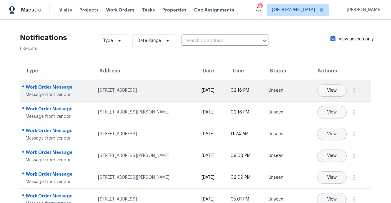
scroll to position [12, 0]
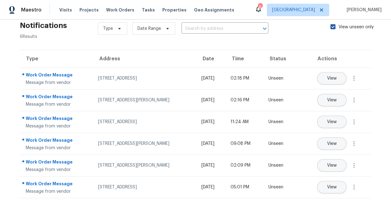
click at [334, 27] on span at bounding box center [332, 26] width 5 height 5
click at [334, 27] on input "View unseen only" at bounding box center [332, 26] width 4 height 4
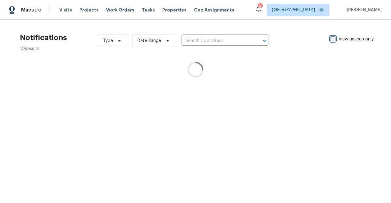
scroll to position [0, 0]
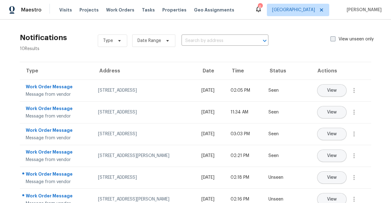
click at [332, 41] on span at bounding box center [332, 38] width 5 height 5
click at [332, 40] on input "View unseen only" at bounding box center [332, 38] width 4 height 4
checkbox input "true"
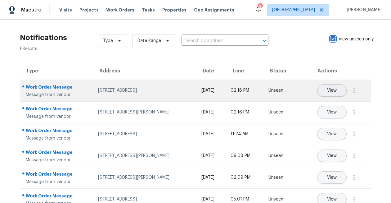
scroll to position [12, 0]
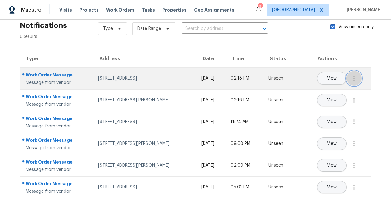
click at [356, 77] on icon "button" at bounding box center [353, 77] width 7 height 7
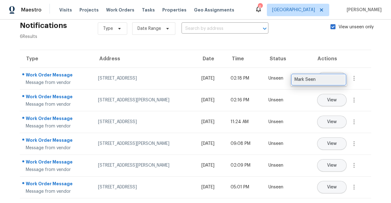
click at [340, 78] on div "Mark Seen" at bounding box center [318, 79] width 48 height 6
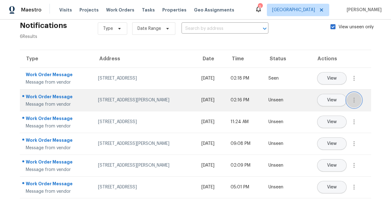
click at [356, 102] on icon "button" at bounding box center [353, 99] width 7 height 7
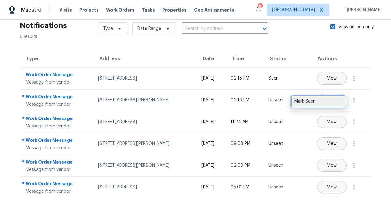
click at [341, 100] on div "Mark Seen" at bounding box center [318, 101] width 48 height 6
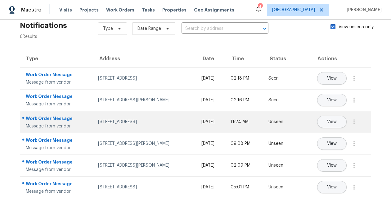
click at [348, 116] on span at bounding box center [353, 121] width 15 height 15
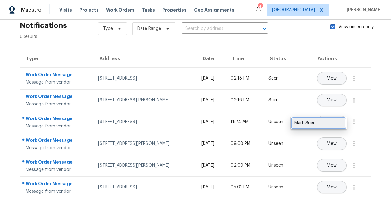
click at [333, 119] on link "Mark Seen" at bounding box center [318, 122] width 53 height 9
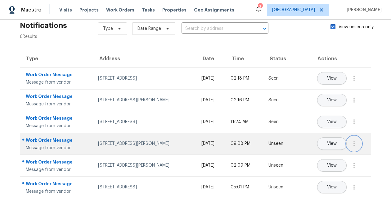
click at [355, 142] on icon "button" at bounding box center [353, 143] width 7 height 7
click at [336, 144] on div "Mark Seen" at bounding box center [318, 144] width 48 height 6
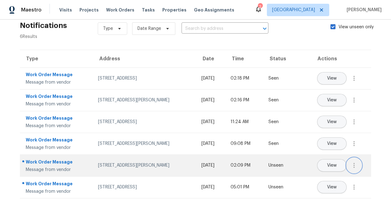
click at [353, 167] on icon "button" at bounding box center [353, 165] width 1 height 5
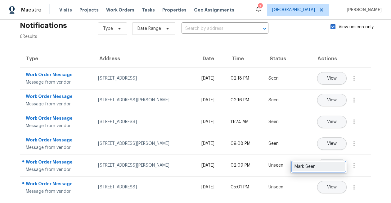
click at [339, 168] on div "Mark Seen" at bounding box center [318, 166] width 48 height 6
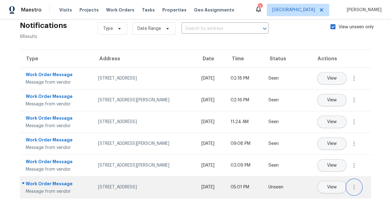
click at [354, 189] on icon "button" at bounding box center [353, 186] width 7 height 7
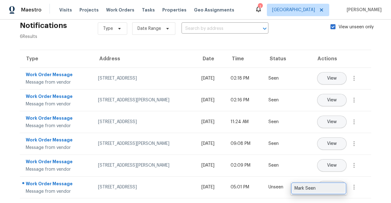
click at [337, 188] on div "Mark Seen" at bounding box center [318, 188] width 48 height 6
